Goal: Unclear: Browse casually

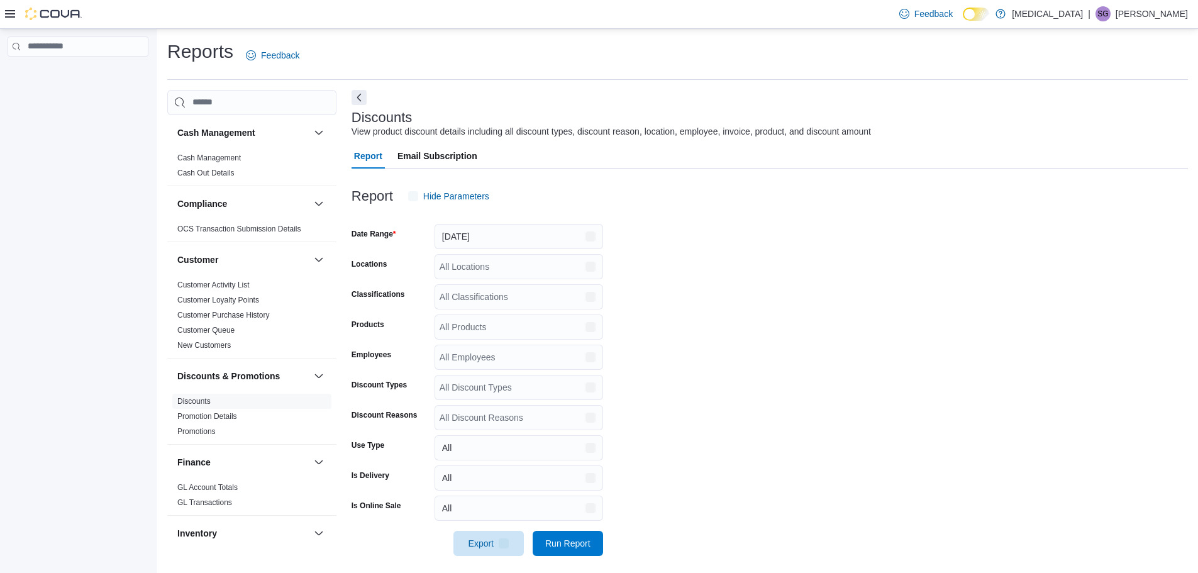
scroll to position [8, 0]
